Goal: Information Seeking & Learning: Learn about a topic

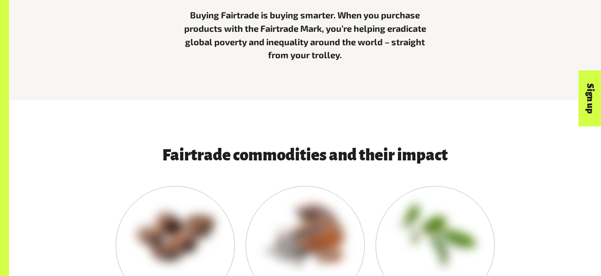
scroll to position [508, 0]
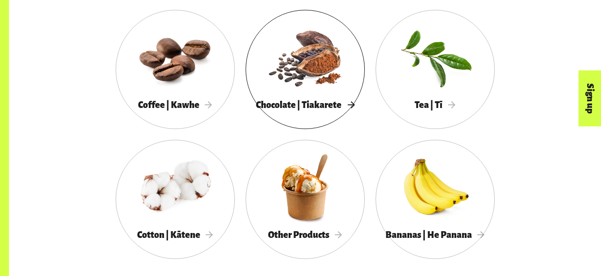
click at [300, 96] on div "Chocolate | Tiakarete" at bounding box center [304, 105] width 119 height 18
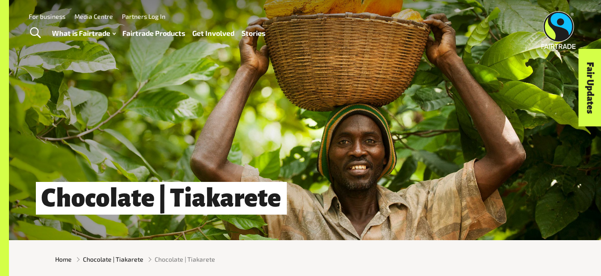
click at [255, 35] on link "Stories" at bounding box center [253, 33] width 24 height 13
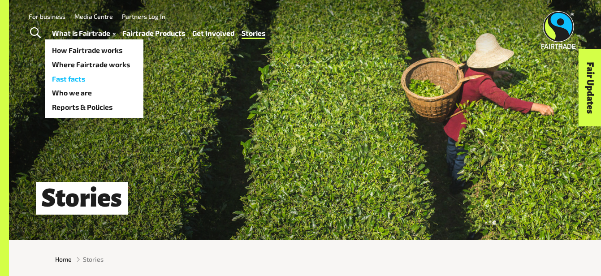
click at [77, 80] on link "Fast facts" at bounding box center [94, 79] width 99 height 14
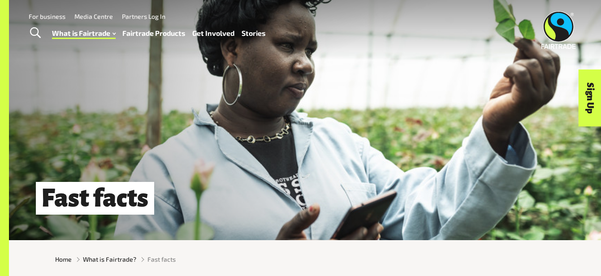
click at [147, 34] on link "Fairtrade Products" at bounding box center [153, 33] width 63 height 13
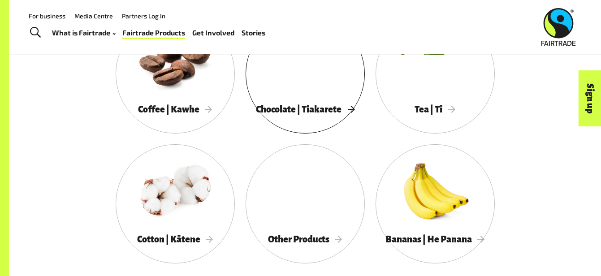
scroll to position [503, 0]
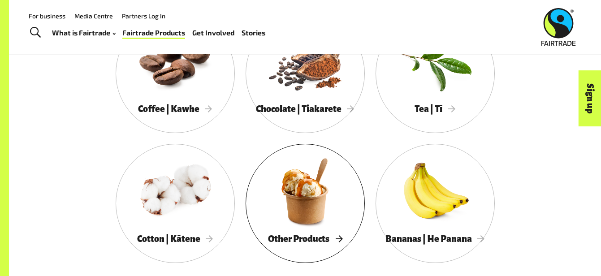
click at [325, 236] on span "Other Products" at bounding box center [305, 239] width 74 height 10
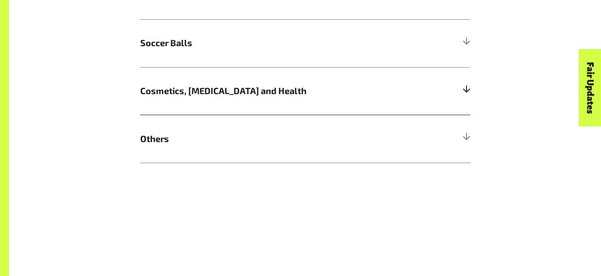
scroll to position [992, 0]
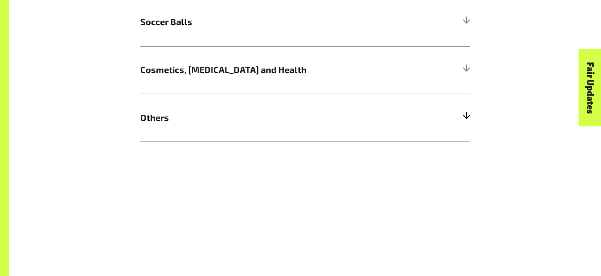
click at [159, 111] on span "Others" at bounding box center [263, 117] width 247 height 13
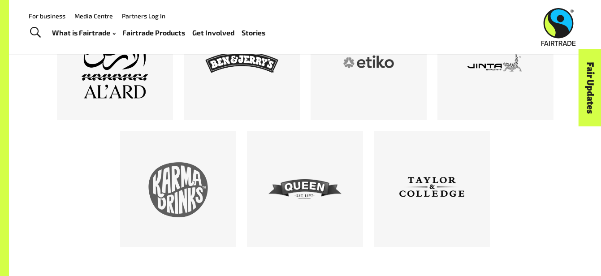
scroll to position [0, 0]
